Goal: Task Accomplishment & Management: Complete application form

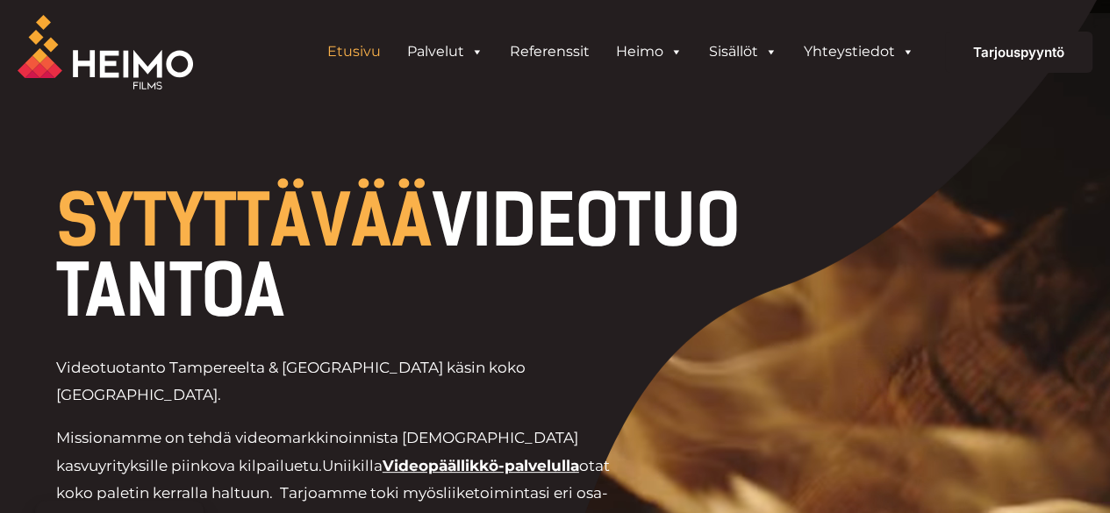
click at [1031, 62] on div "Tarjouspyyntö" at bounding box center [1018, 52] width 147 height 41
